Goal: Check status: Check status

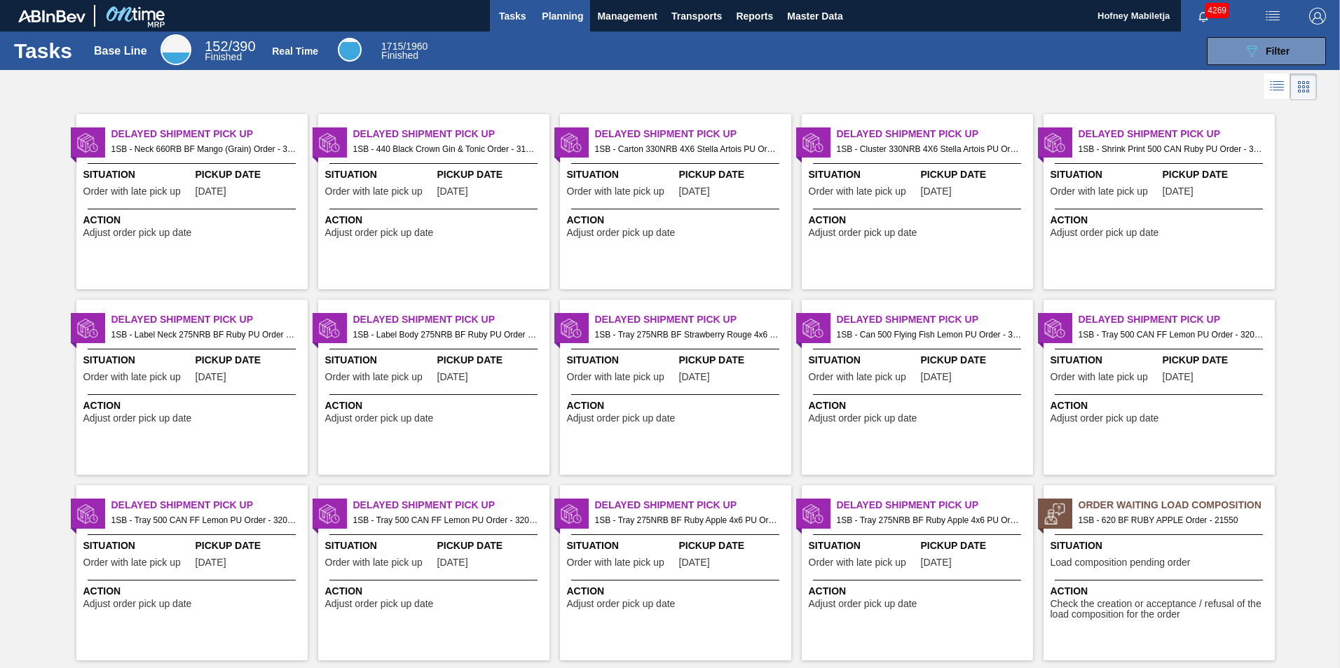
click at [579, 15] on span "Planning" at bounding box center [562, 16] width 41 height 17
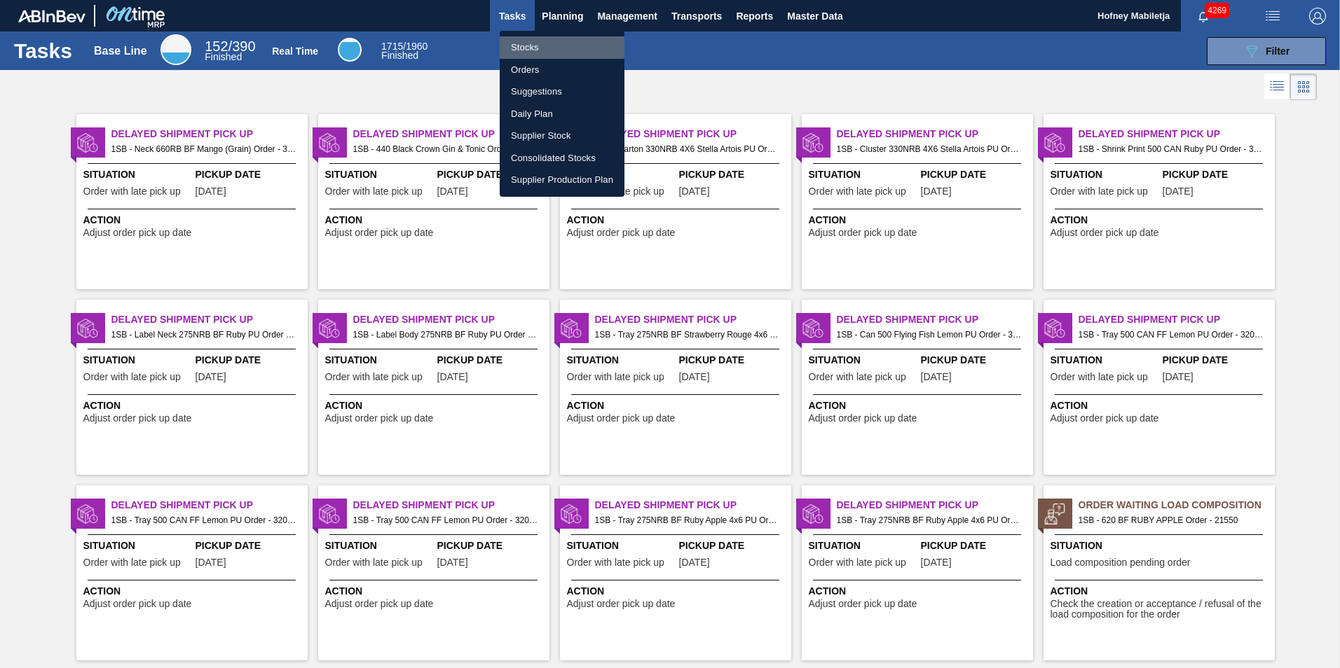
click at [538, 43] on li "Stocks" at bounding box center [562, 47] width 125 height 22
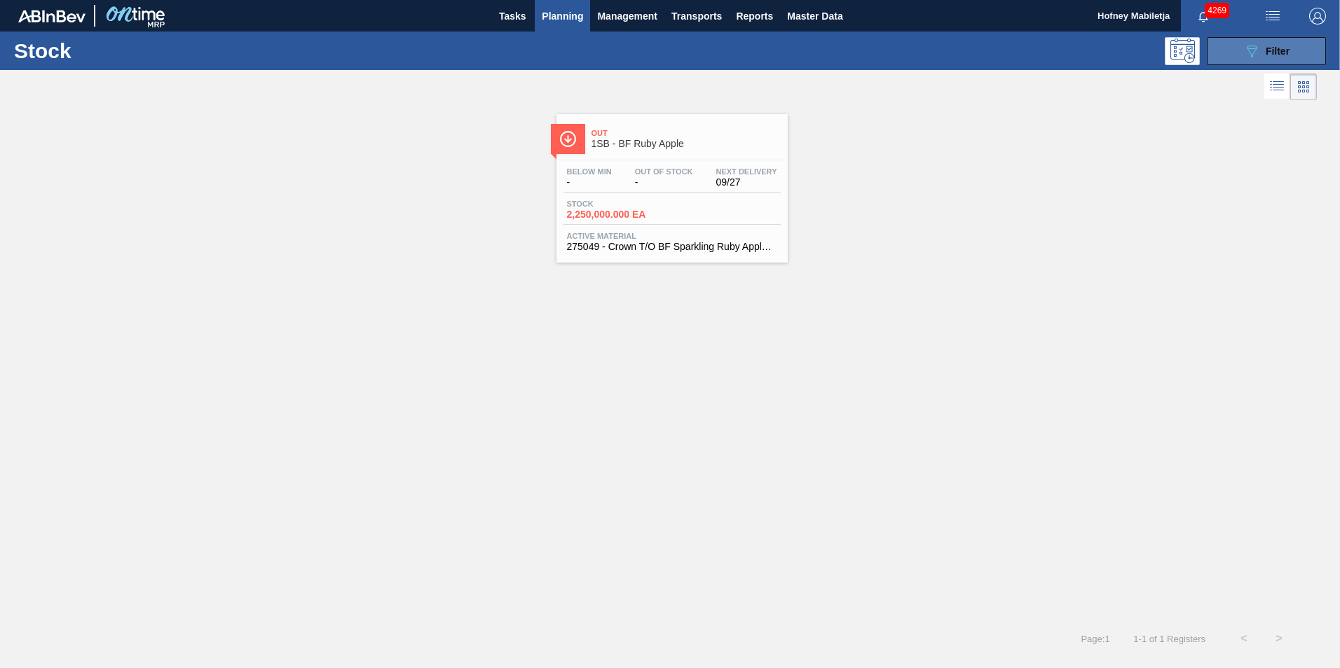
click at [1256, 53] on icon "089F7B8B-B2A5-4AFE-B5C0-19BA573D28AC" at bounding box center [1251, 51] width 17 height 17
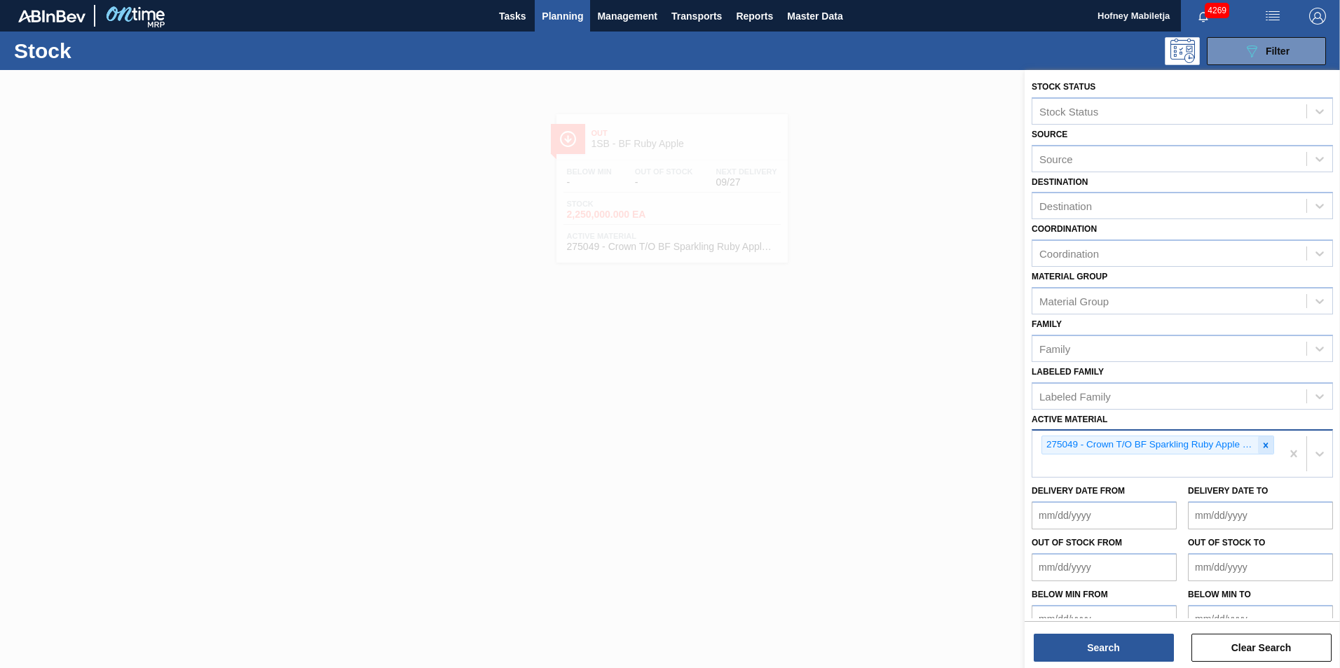
click at [1260, 443] on icon at bounding box center [1265, 446] width 10 height 10
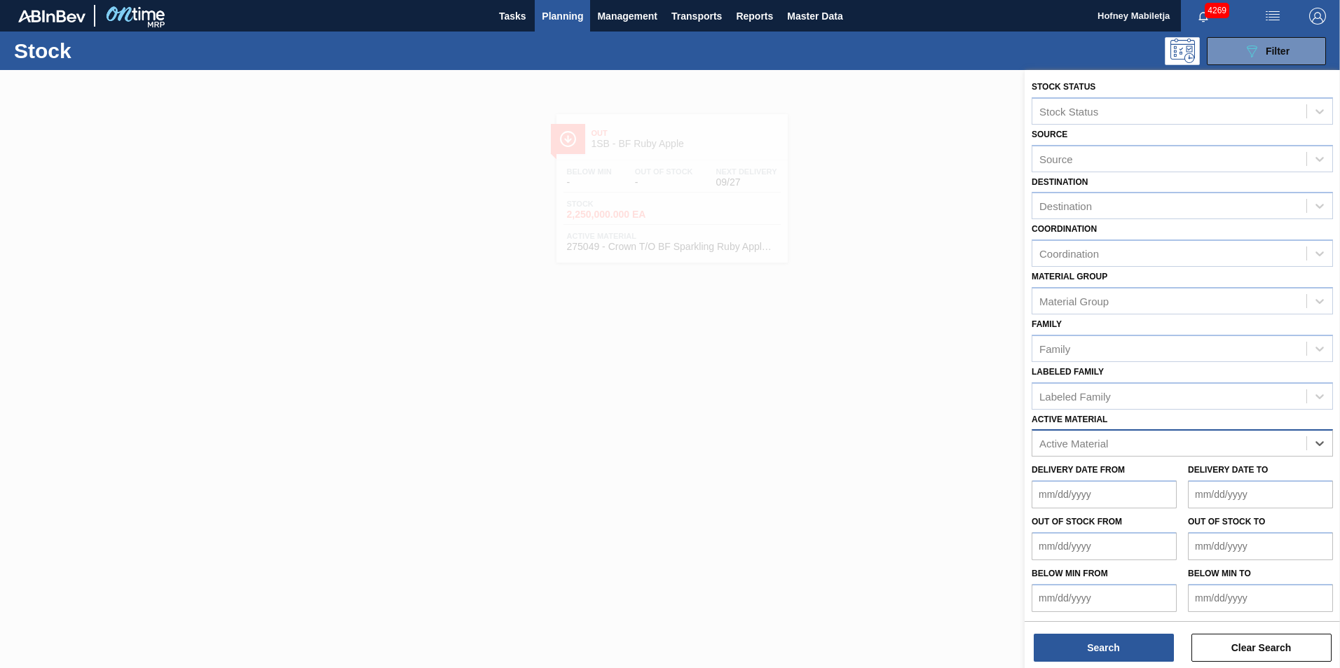
click at [661, 209] on div at bounding box center [670, 404] width 1340 height 668
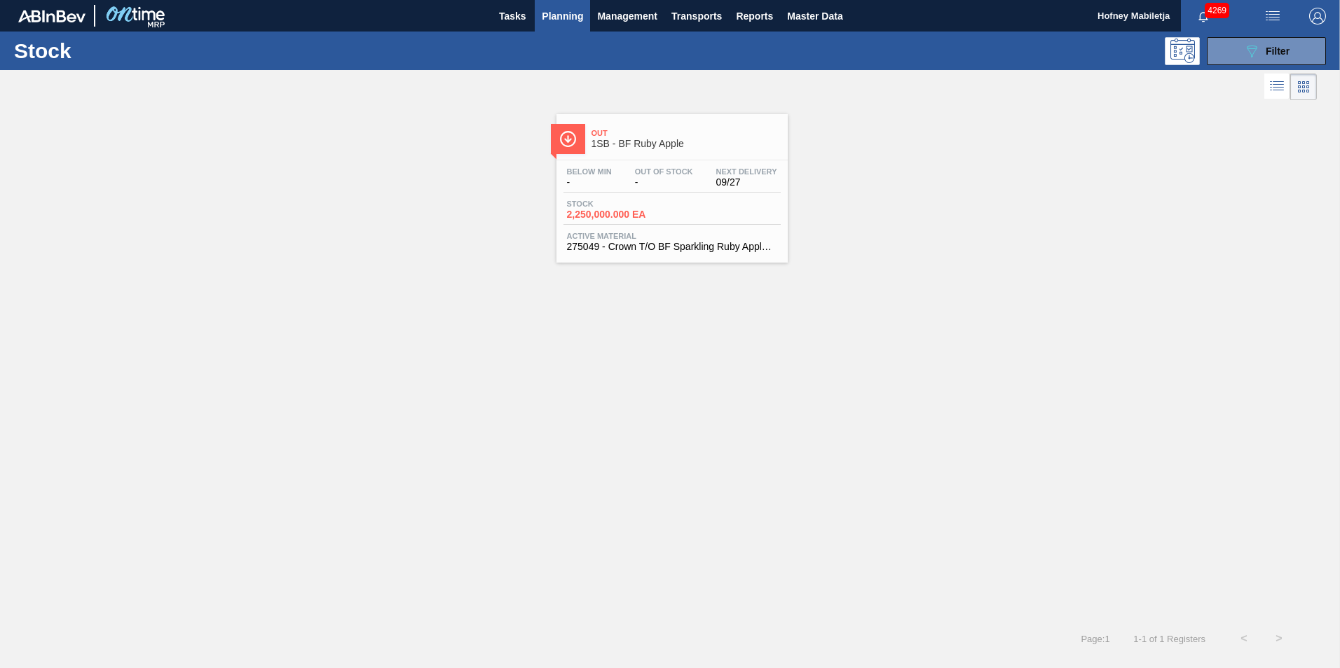
click at [677, 206] on div "Stock 2,250,000.000 EA" at bounding box center [671, 212] width 217 height 25
click at [1295, 42] on button "089F7B8B-B2A5-4AFE-B5C0-19BA573D28AC Filter" at bounding box center [1265, 51] width 119 height 28
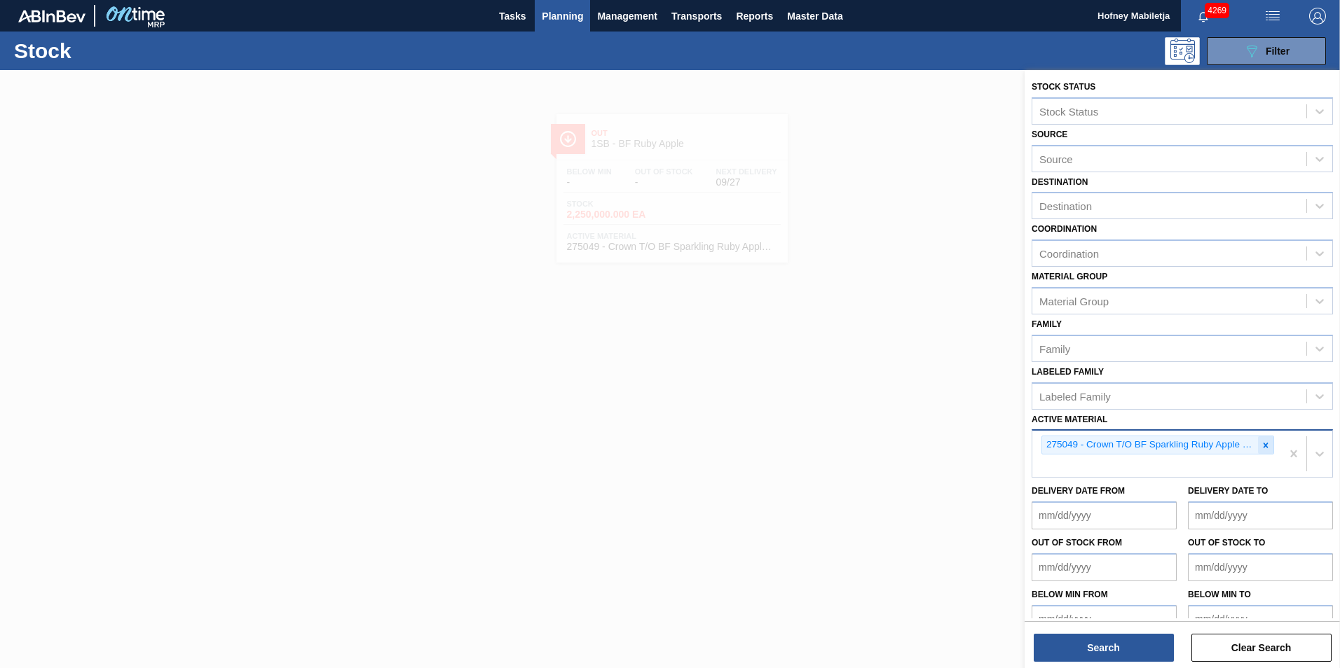
click at [1262, 450] on icon at bounding box center [1265, 446] width 10 height 10
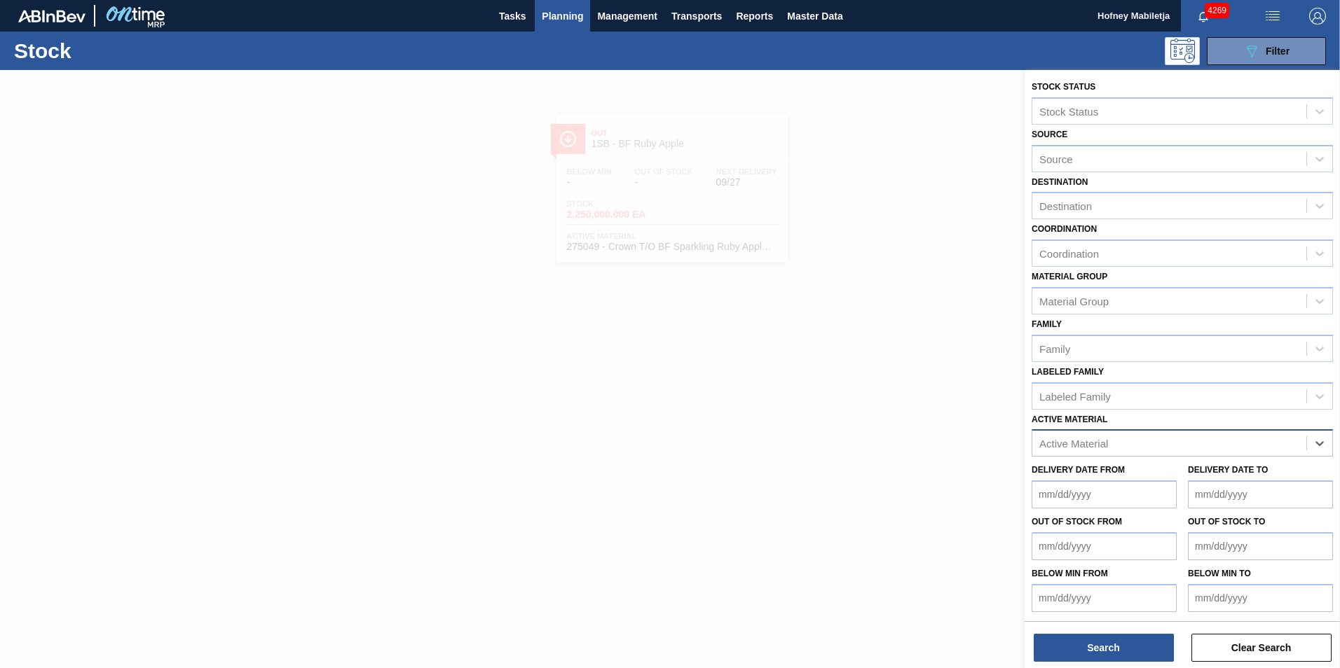
paste Material "268567"
type Material "268567"
click at [1150, 471] on div "268567 - Crown T/O Libra" at bounding box center [1181, 478] width 301 height 26
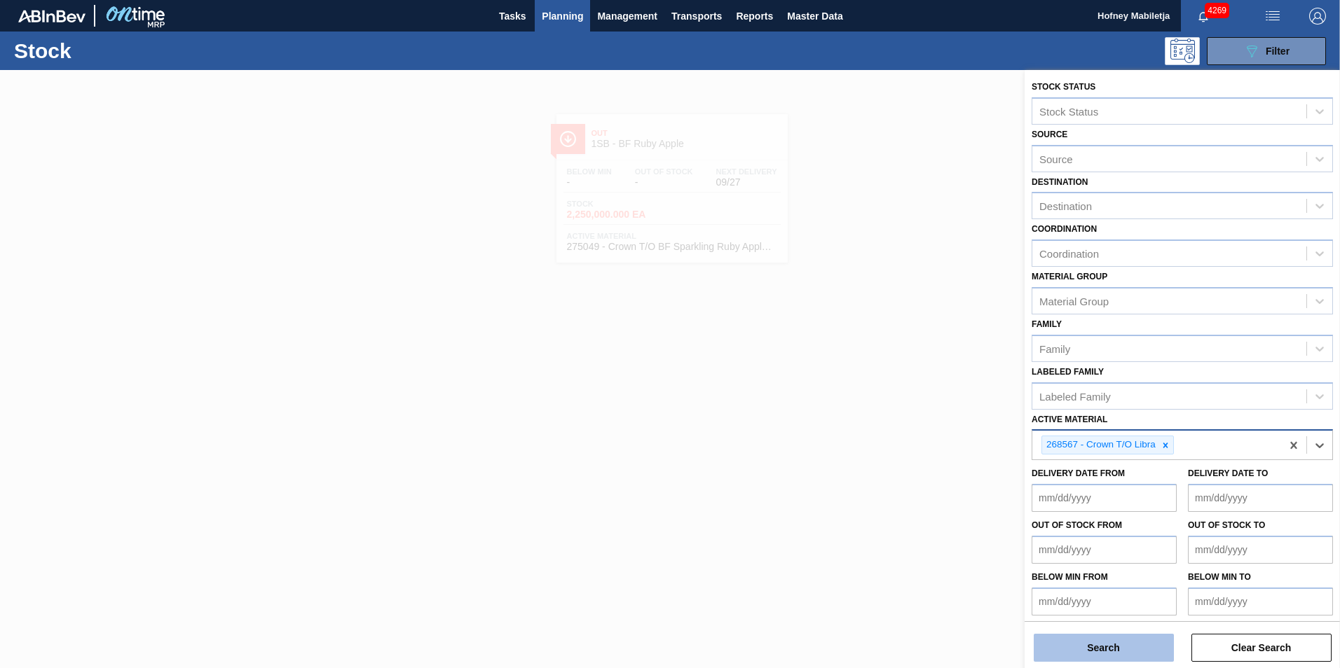
click at [1113, 651] on button "Search" at bounding box center [1103, 648] width 140 height 28
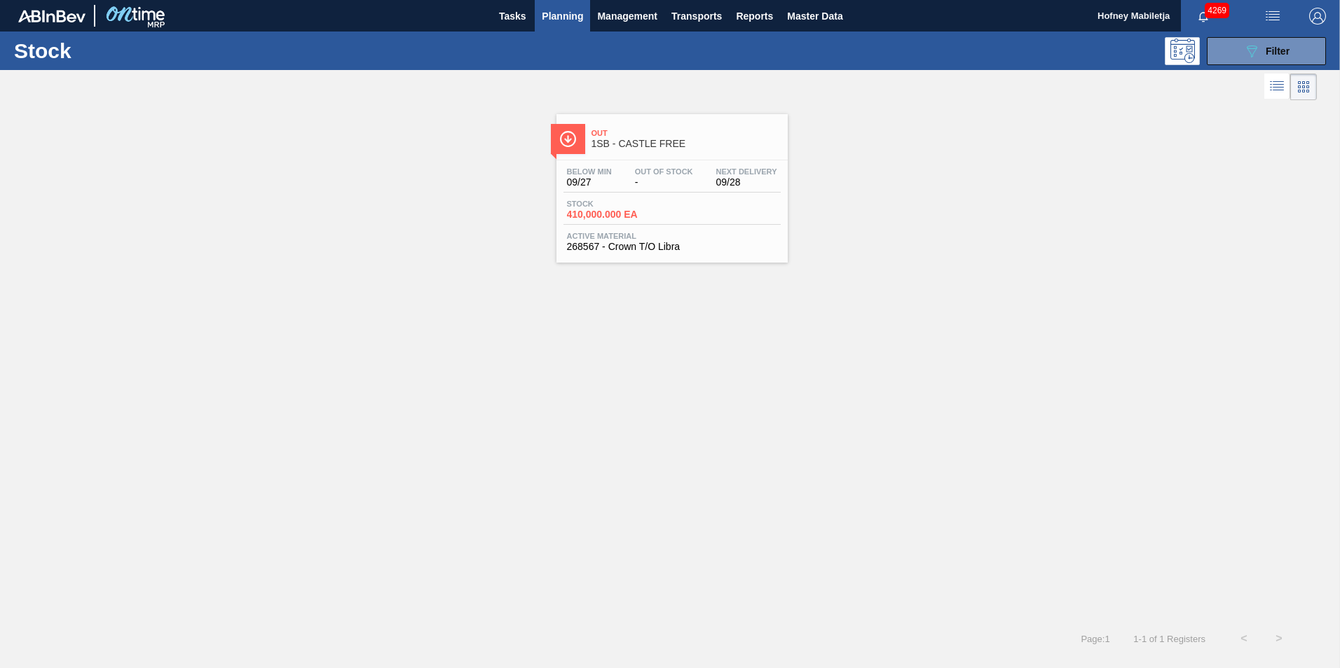
click at [689, 205] on div "Stock 410,000.000 EA" at bounding box center [671, 212] width 217 height 25
